Goal: Task Accomplishment & Management: Complete application form

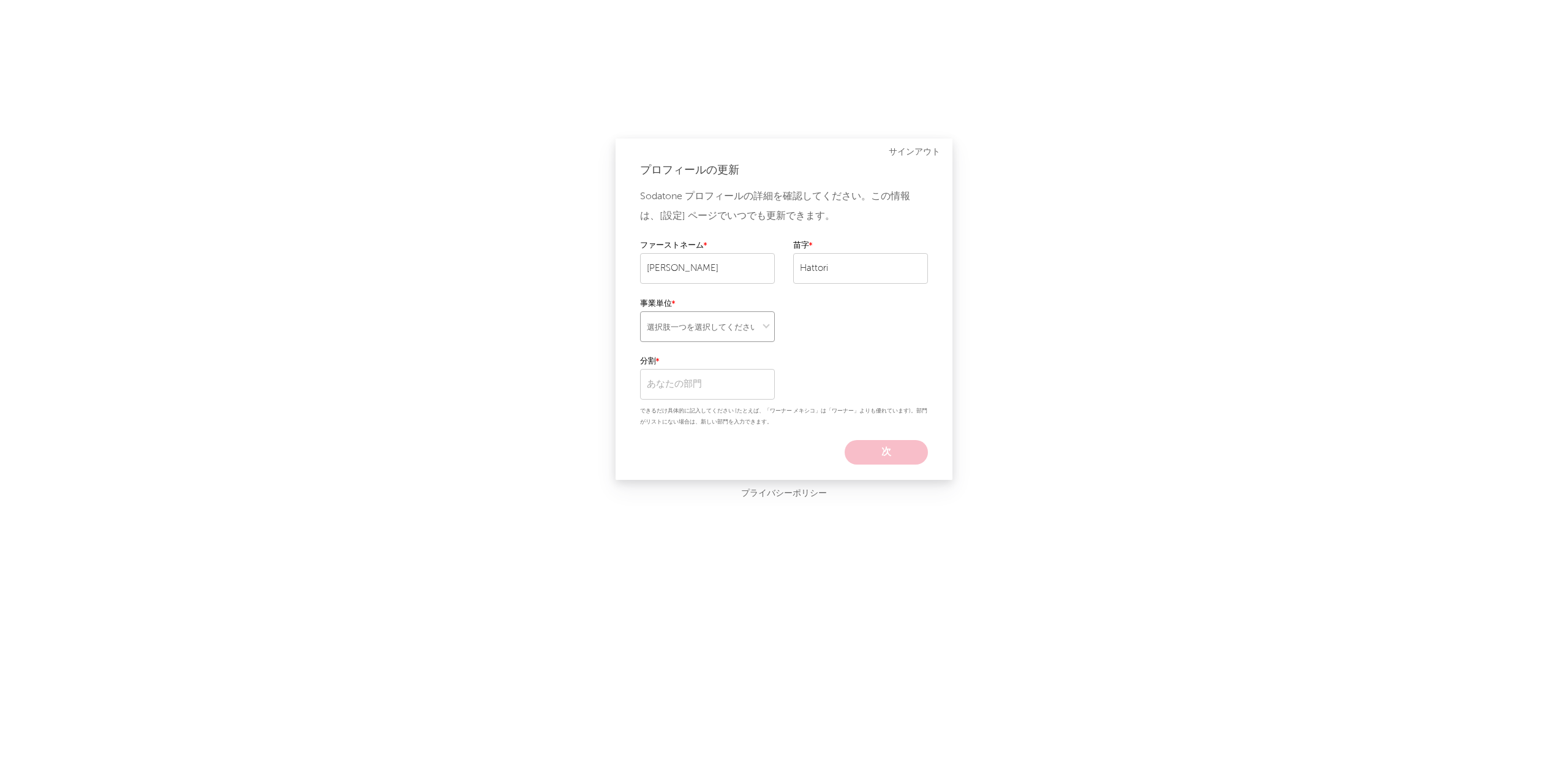
click at [764, 327] on select "選択肢一つを選択してください" at bounding box center [707, 326] width 135 height 31
click at [1177, 337] on div "プロフィールの更新 Sodatone プロフィールの詳細を確認してください。この情報は、[設定] ページでいつでも更新できます。 ファーストネーム [PERS…" at bounding box center [784, 390] width 1568 height 779
